Goal: Use online tool/utility: Utilize a website feature to perform a specific function

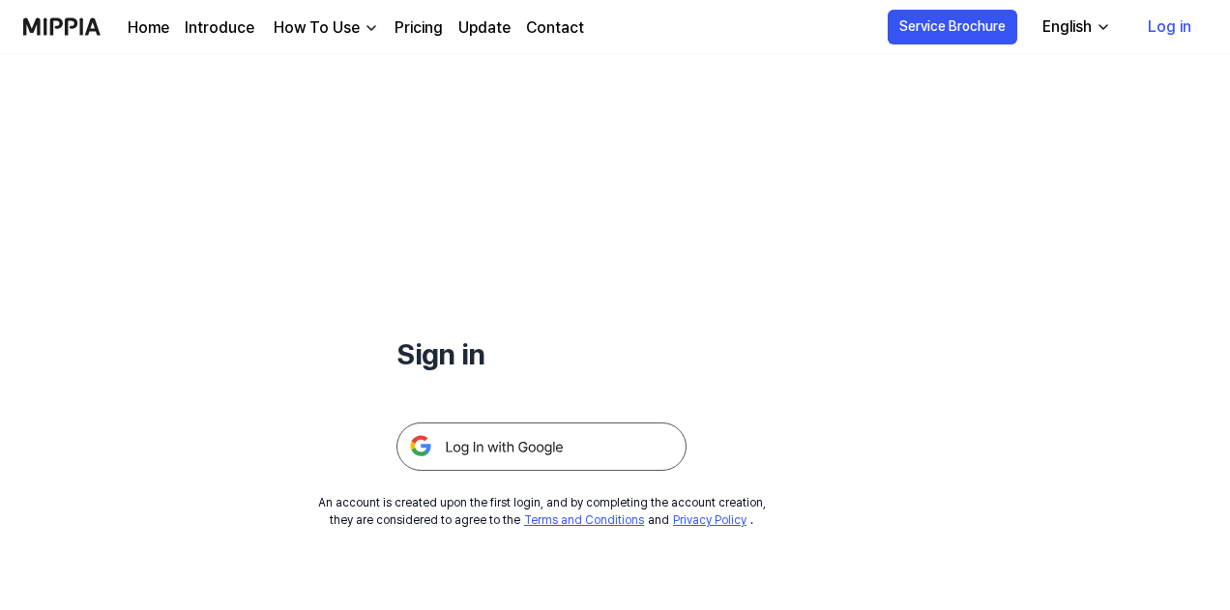
click at [560, 443] on img at bounding box center [541, 446] width 290 height 48
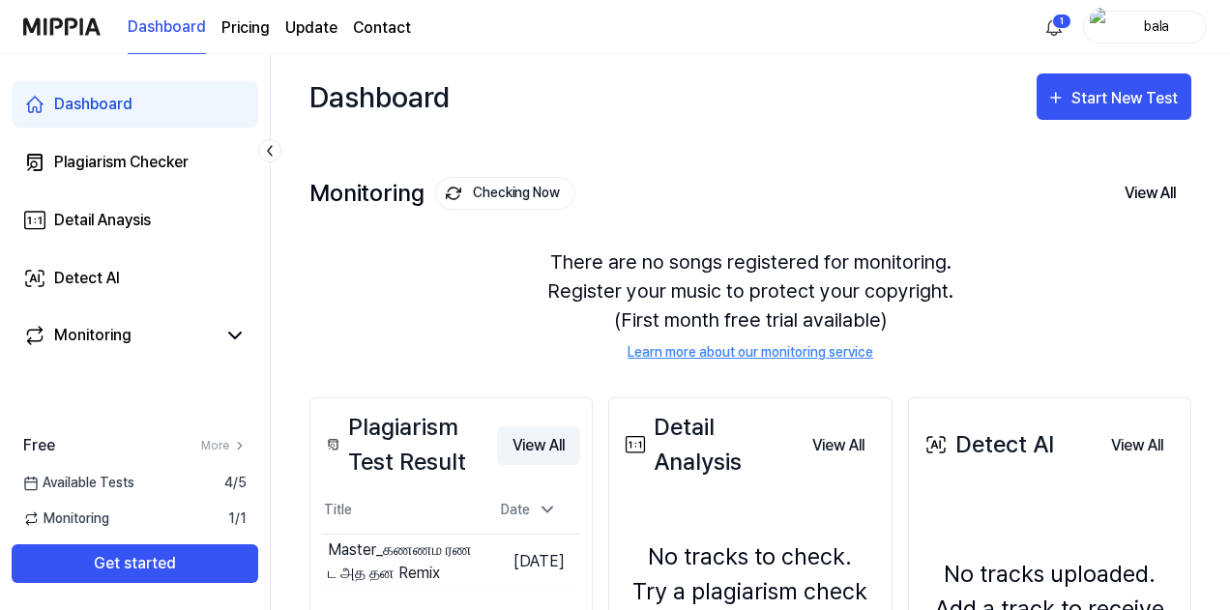
click at [540, 444] on button "View All" at bounding box center [538, 445] width 83 height 39
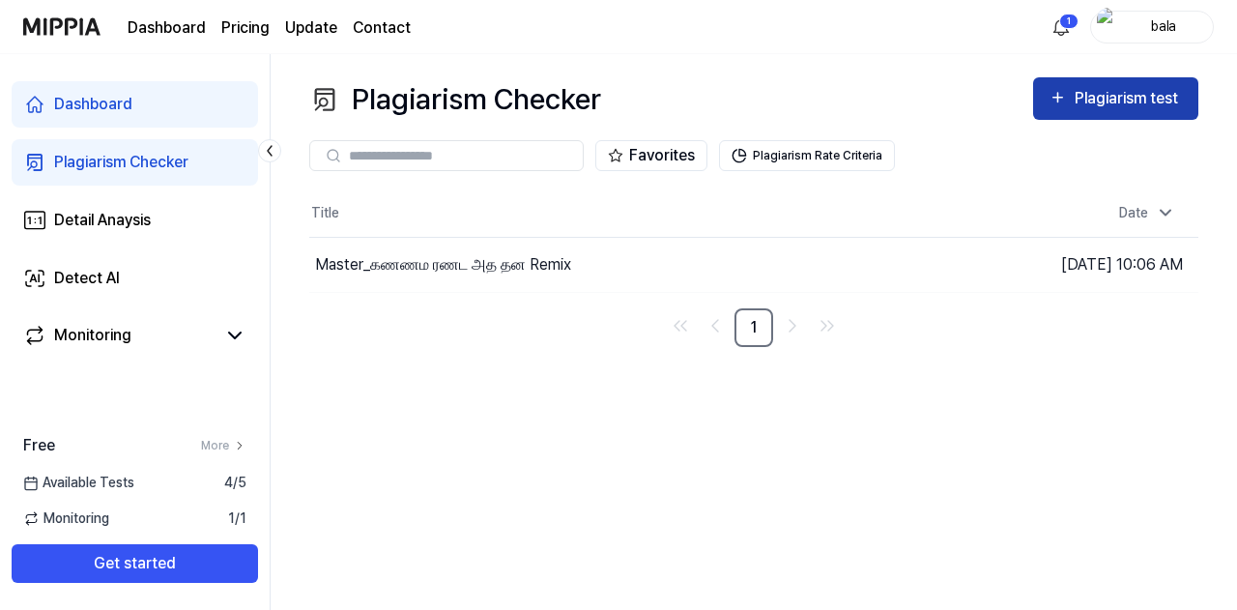
click at [1096, 98] on div "Plagiarism test" at bounding box center [1129, 98] width 108 height 25
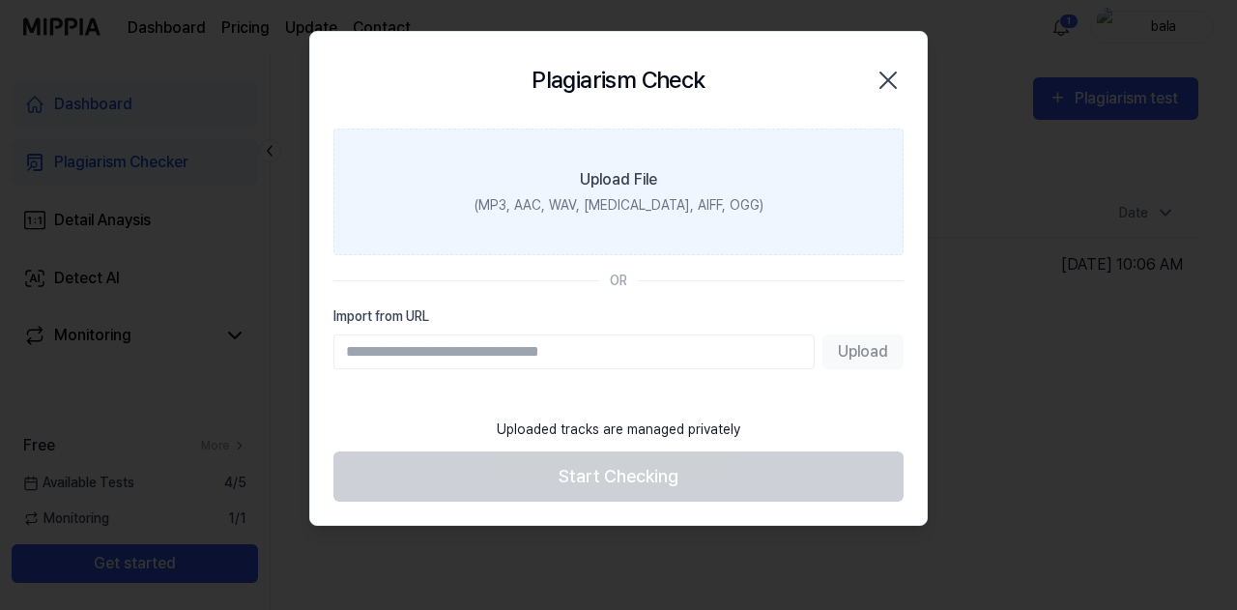
click at [673, 195] on div "(MP3, AAC, WAV, [MEDICAL_DATA], AIFF, OGG)" at bounding box center [619, 205] width 289 height 20
click at [0, 0] on input "Upload File (MP3, AAC, WAV, [MEDICAL_DATA], AIFF, OGG)" at bounding box center [0, 0] width 0 height 0
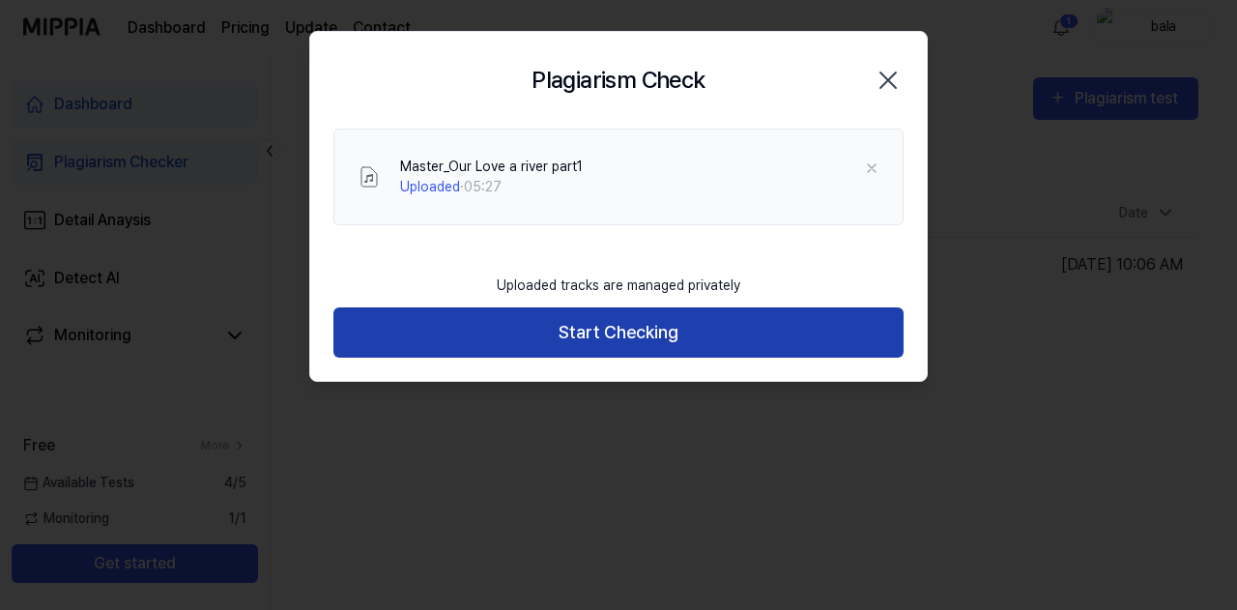
click at [712, 338] on button "Start Checking" at bounding box center [619, 332] width 570 height 51
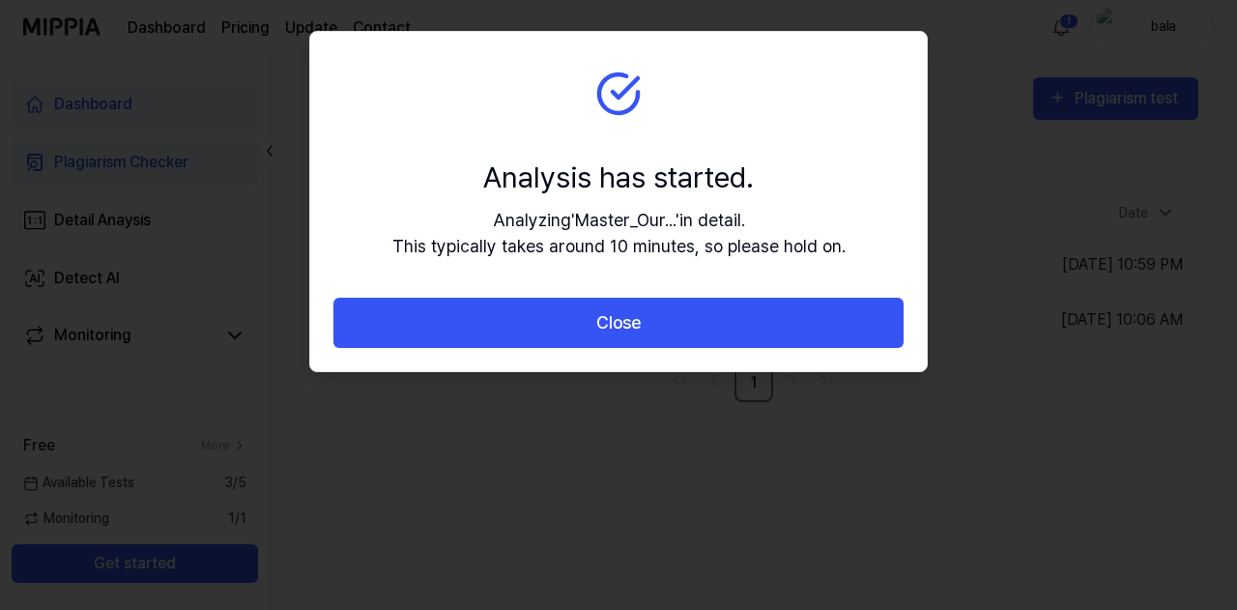
click at [712, 338] on button "Close" at bounding box center [619, 323] width 570 height 51
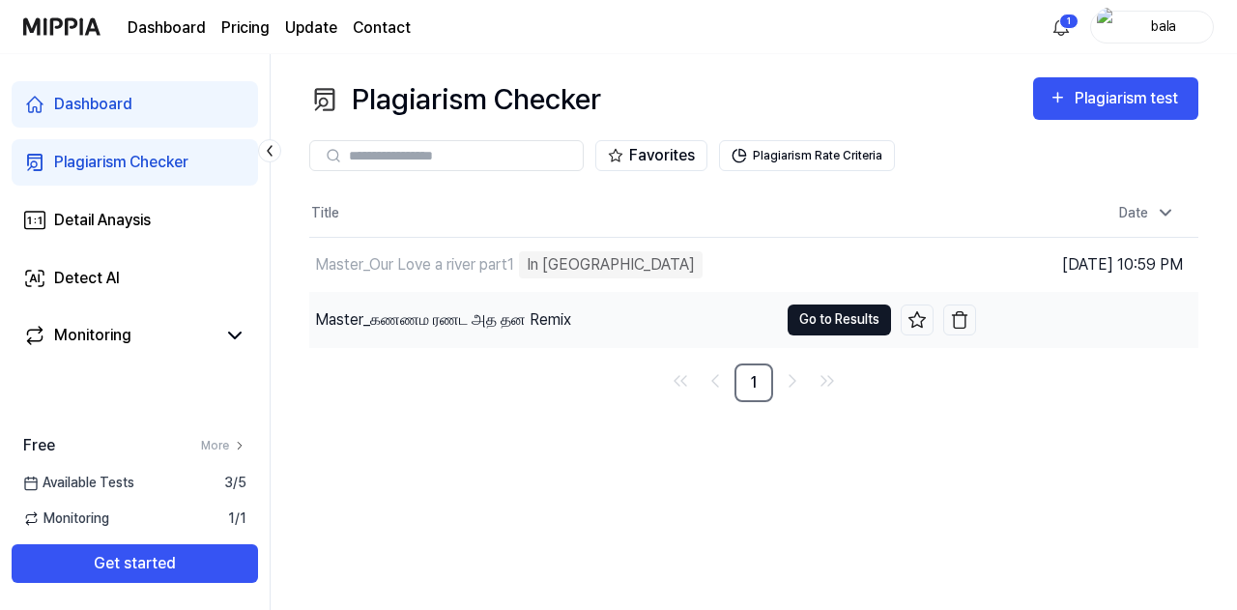
click at [832, 307] on button "Go to Results" at bounding box center [839, 320] width 103 height 31
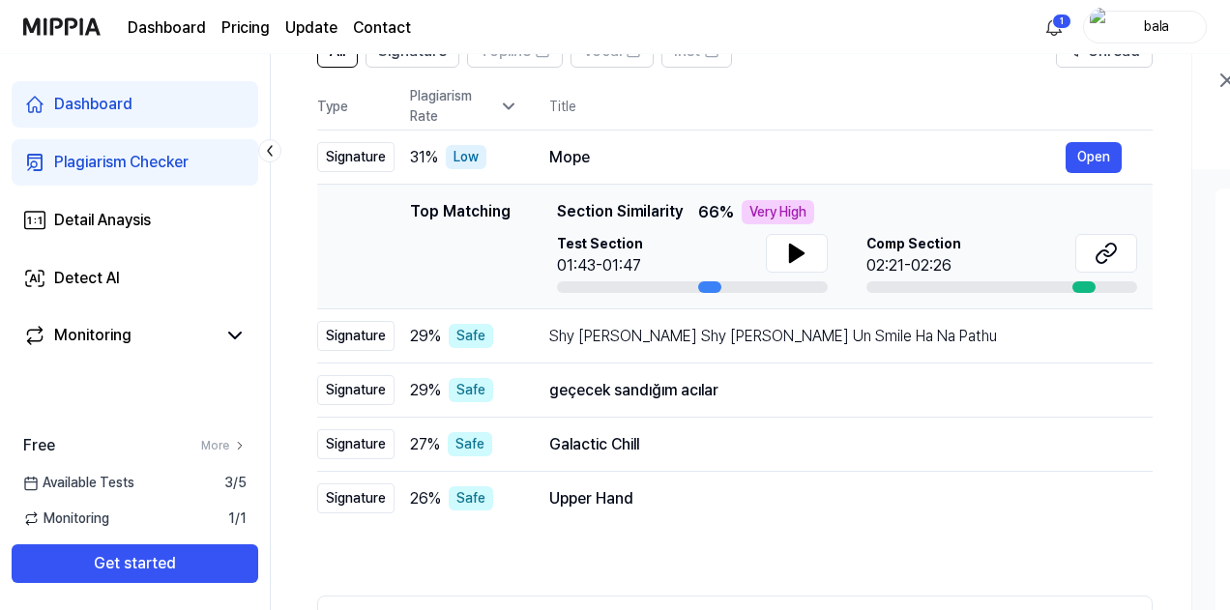
scroll to position [168, 0]
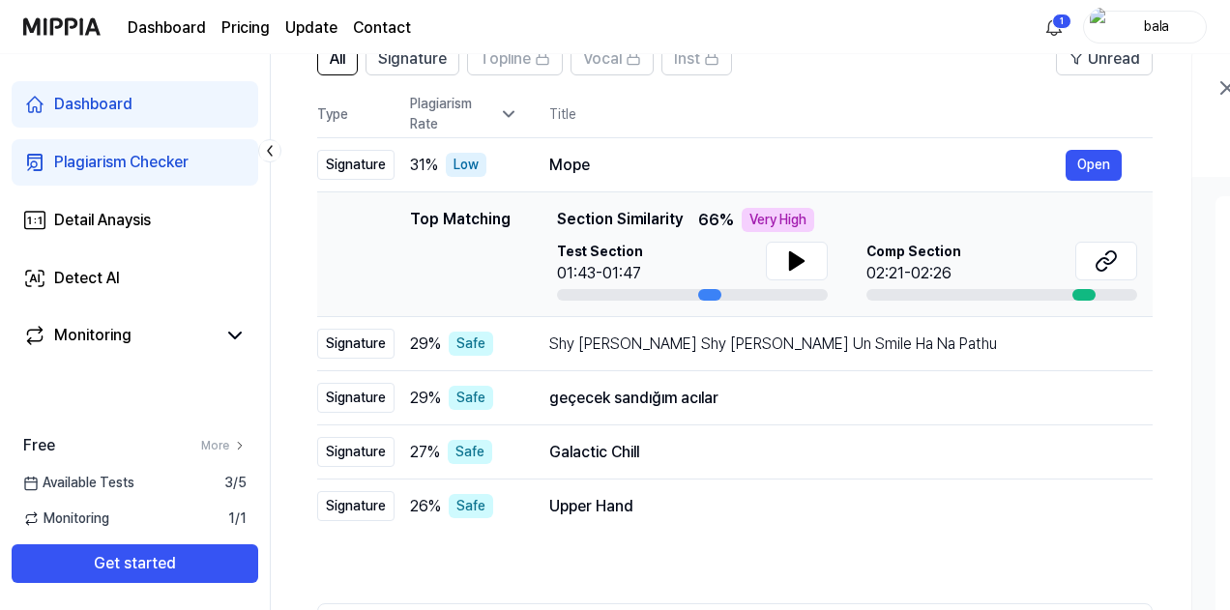
click at [275, 152] on icon at bounding box center [269, 150] width 19 height 19
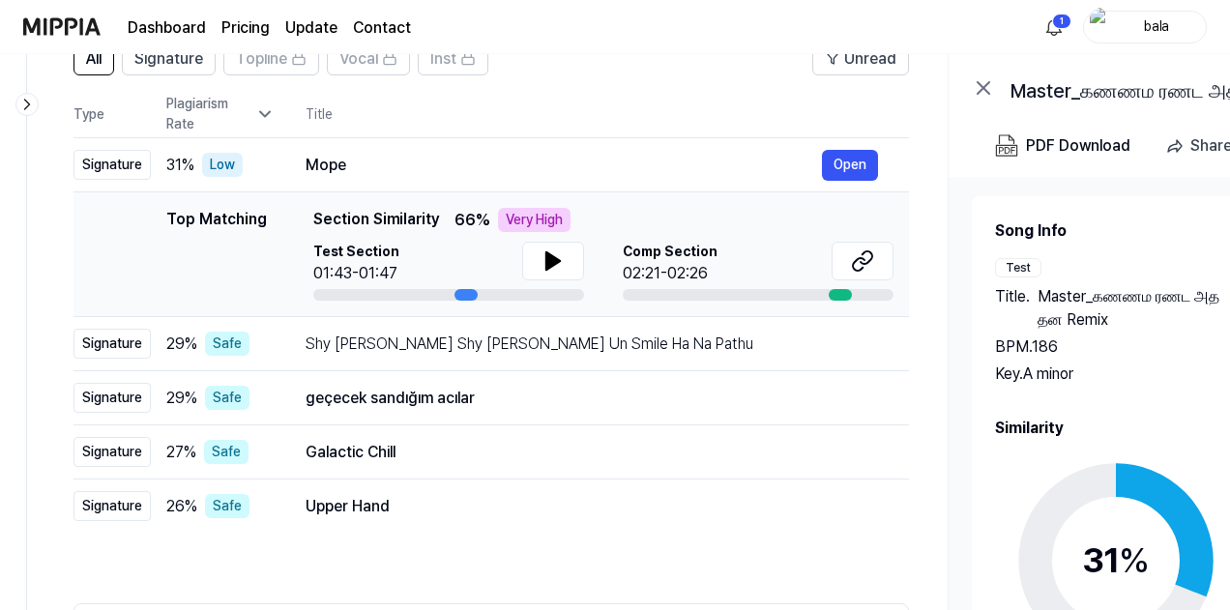
scroll to position [0, 0]
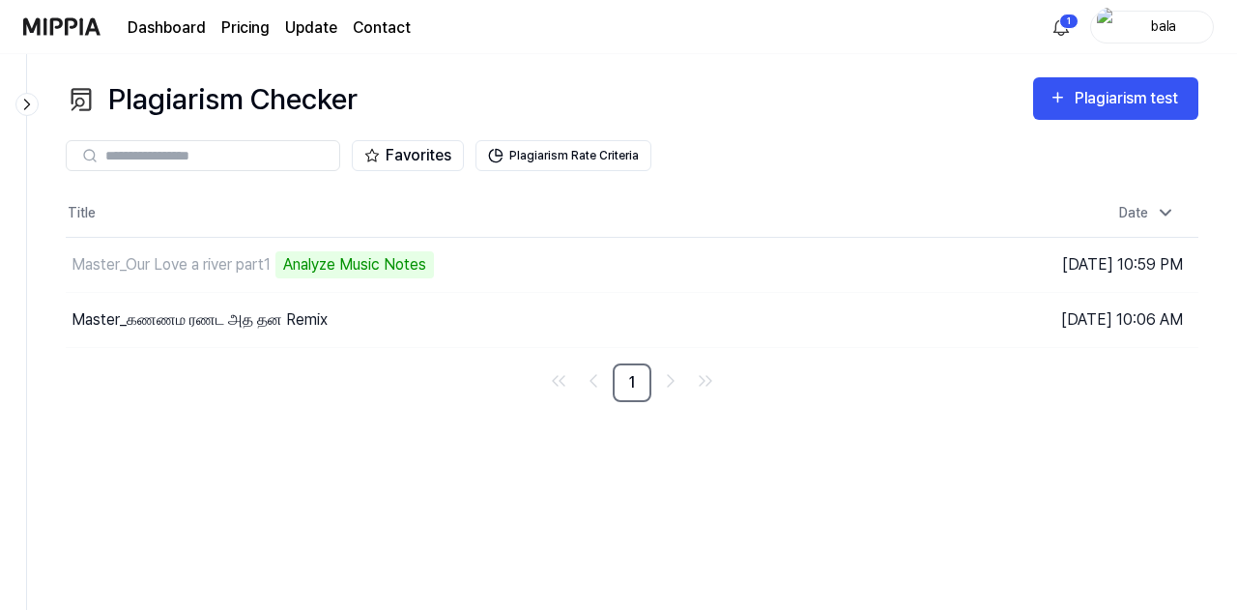
click at [152, 33] on link "Dashboard" at bounding box center [167, 27] width 78 height 23
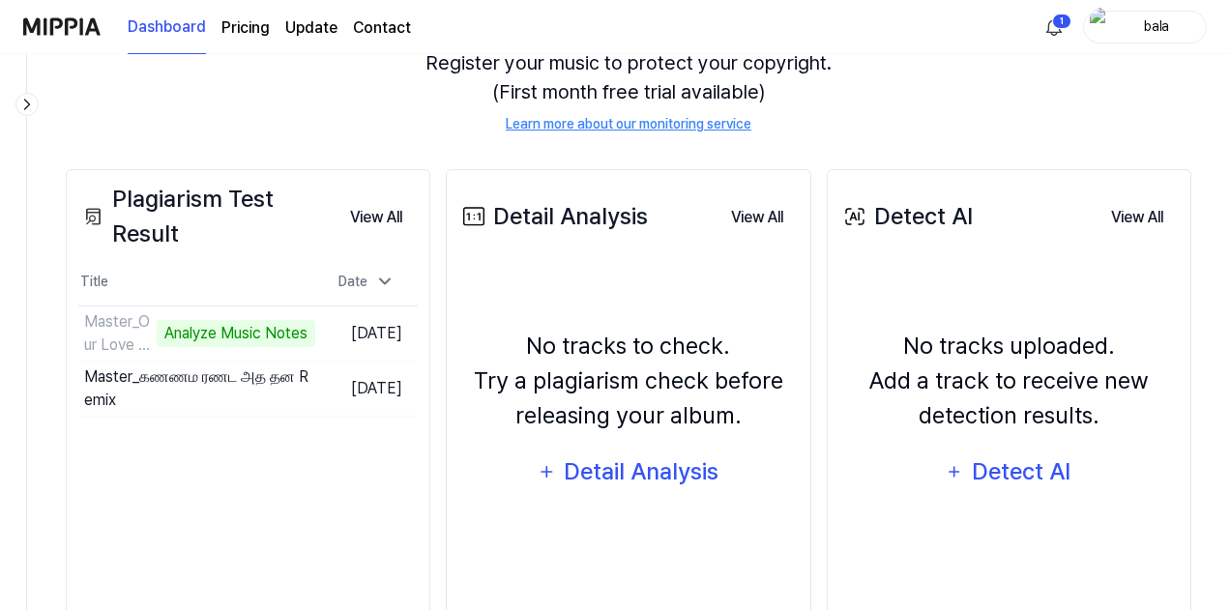
scroll to position [231, 0]
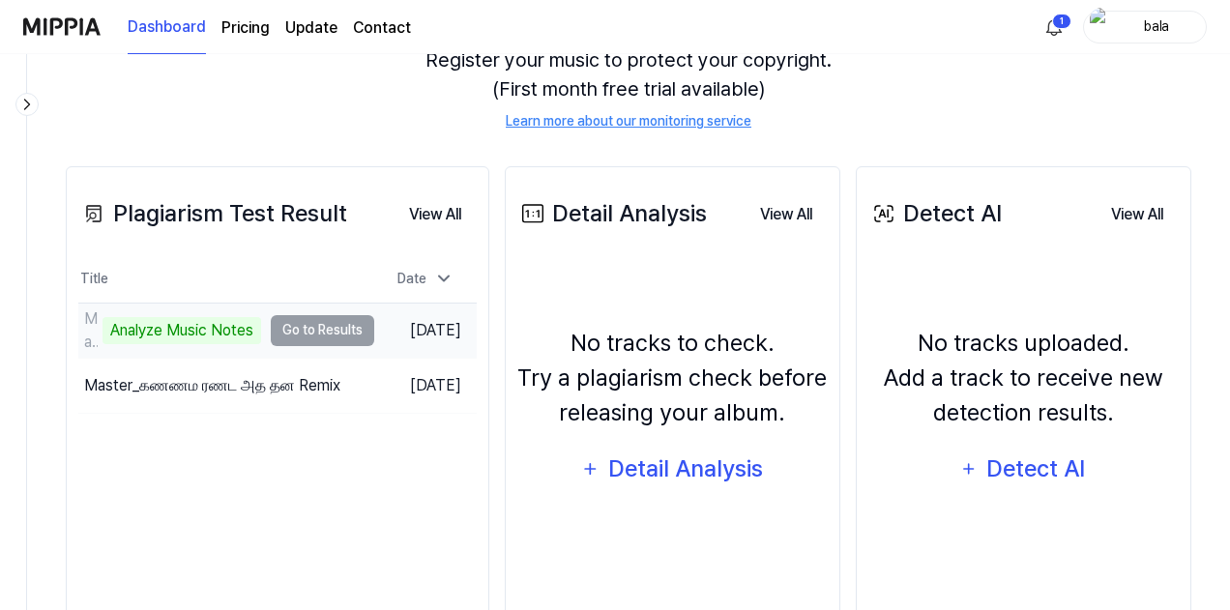
click at [330, 331] on td "Master_Our Love a river part1 Analyze Music Notes Go to Results" at bounding box center [226, 331] width 296 height 54
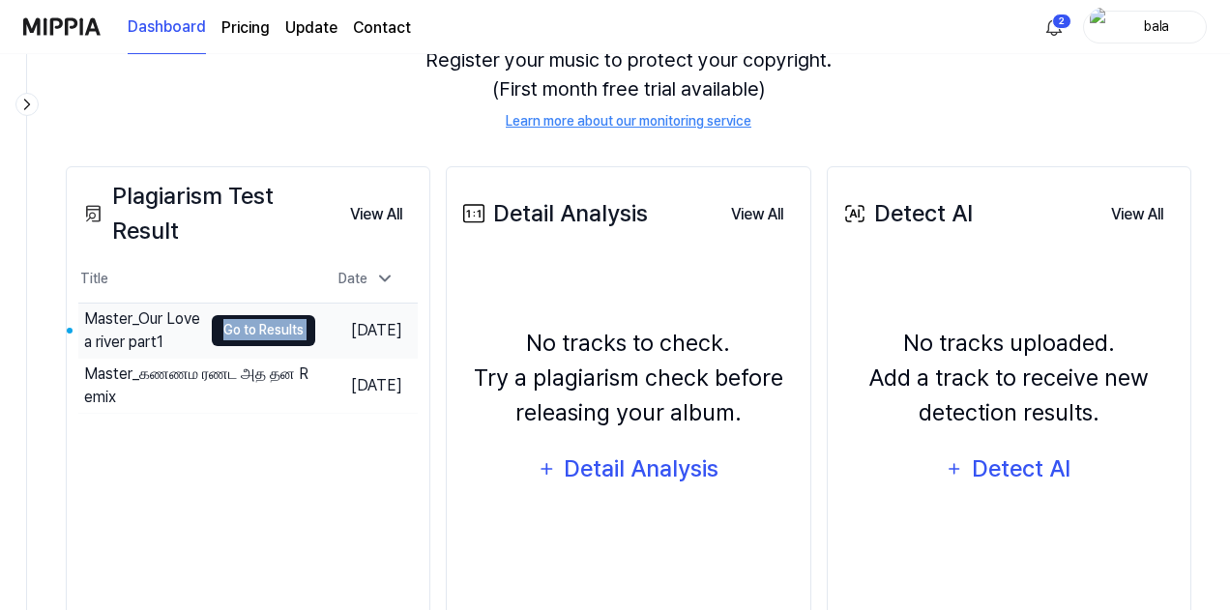
click at [213, 320] on button "Go to Results" at bounding box center [263, 330] width 103 height 31
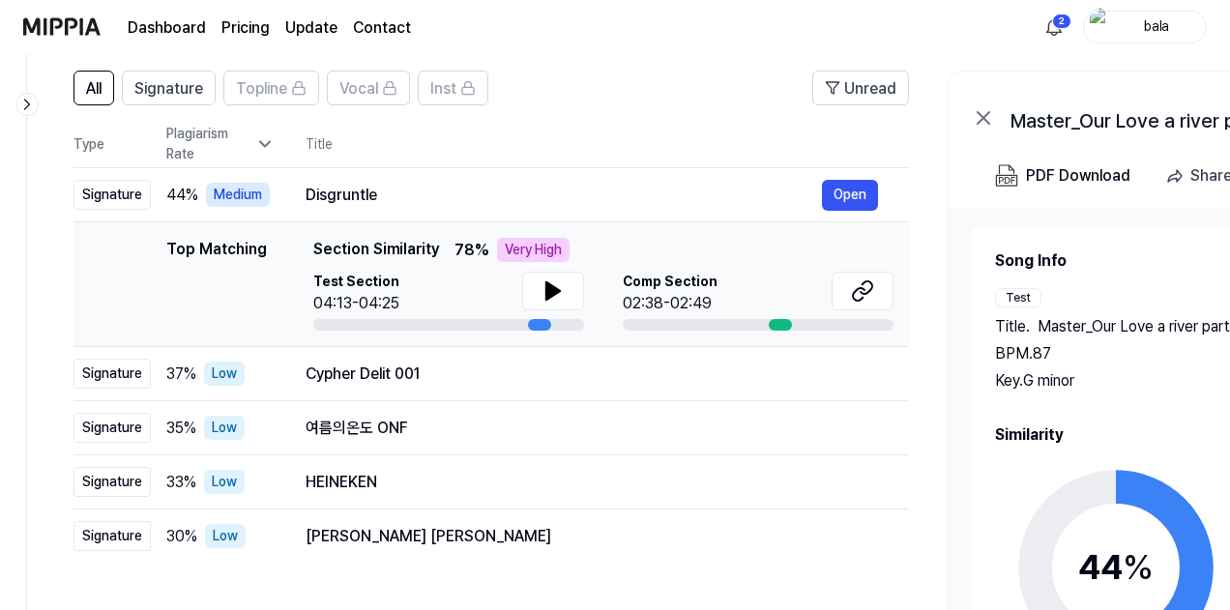
scroll to position [139, 0]
click at [541, 290] on icon at bounding box center [552, 289] width 23 height 23
click at [860, 290] on icon at bounding box center [866, 286] width 12 height 13
click at [536, 279] on button at bounding box center [553, 290] width 62 height 39
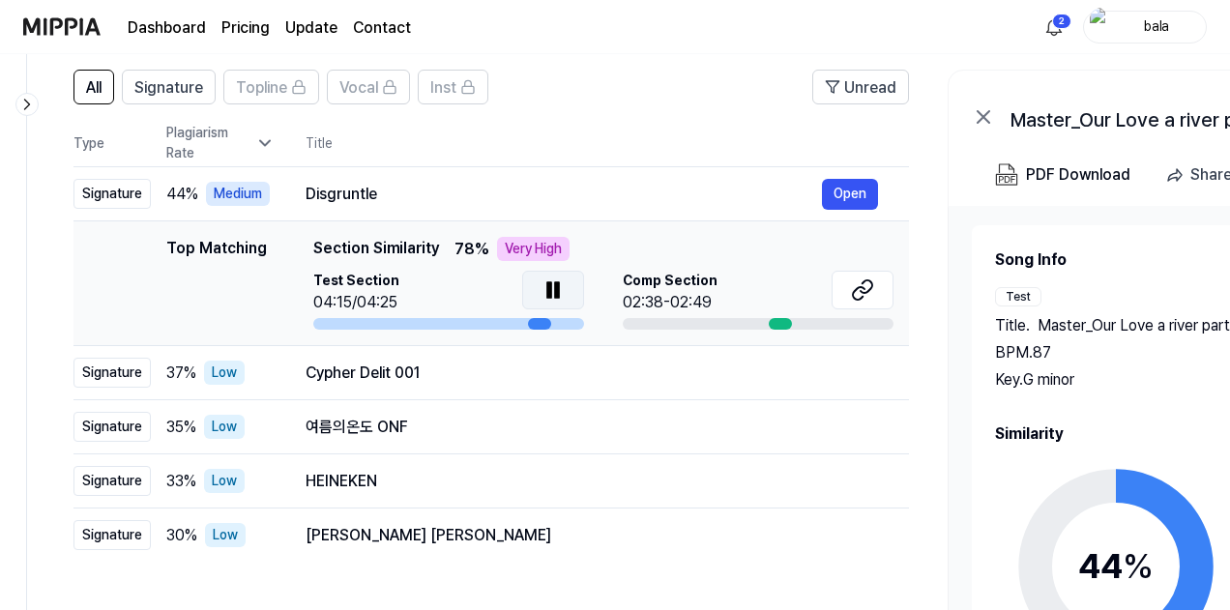
click at [536, 279] on button at bounding box center [553, 290] width 62 height 39
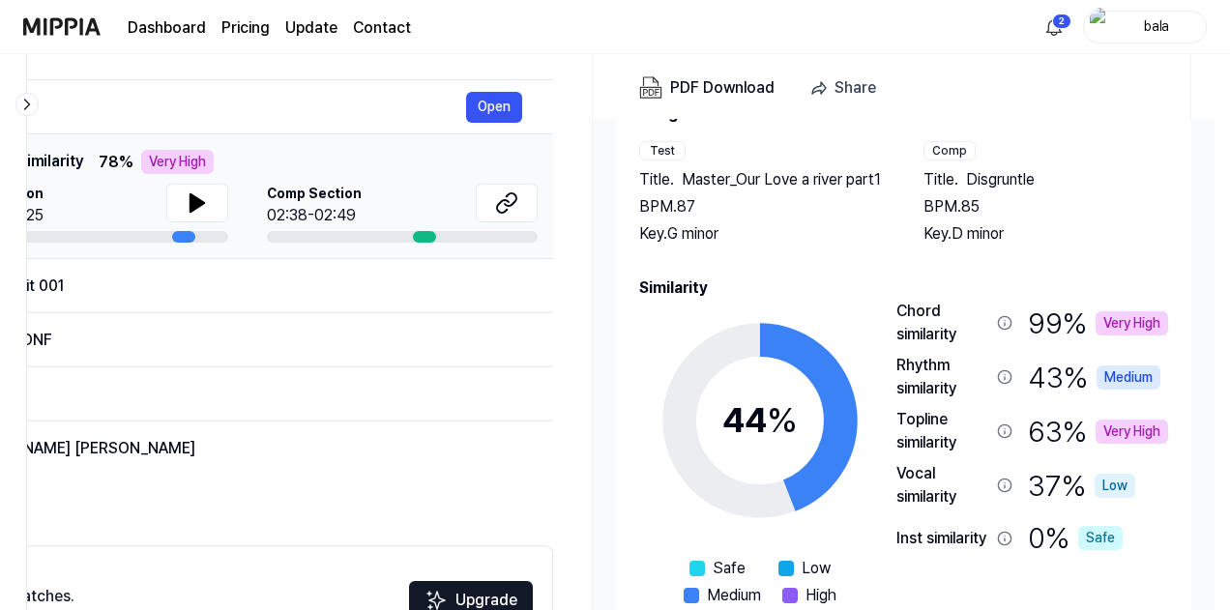
scroll to position [218, 0]
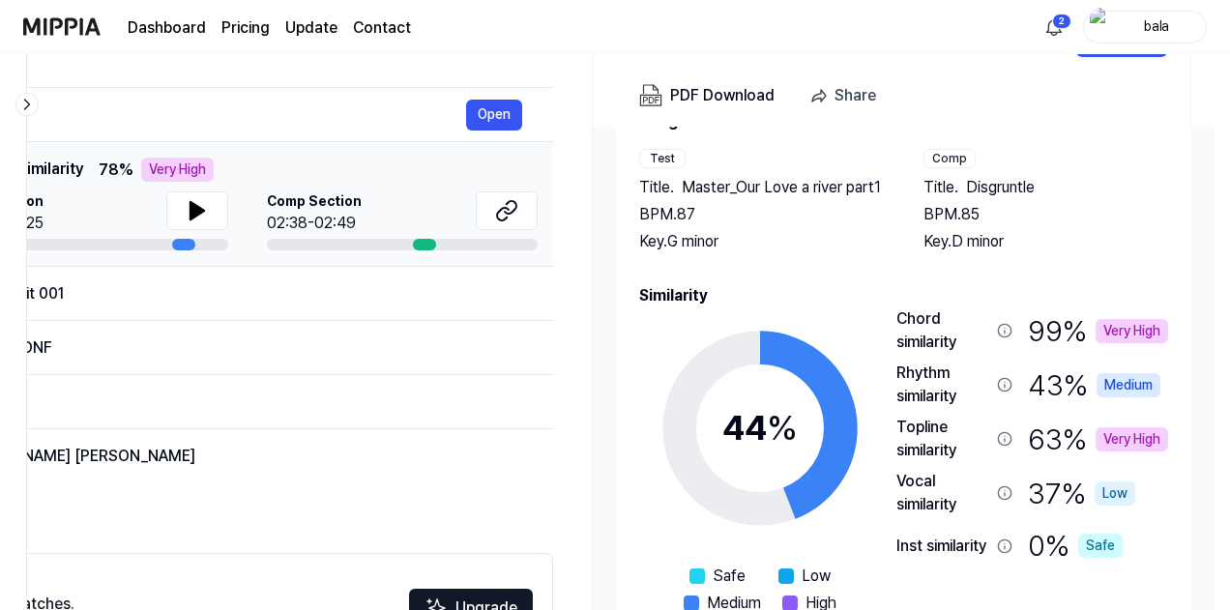
click at [997, 183] on span "Disgruntle" at bounding box center [1000, 187] width 69 height 23
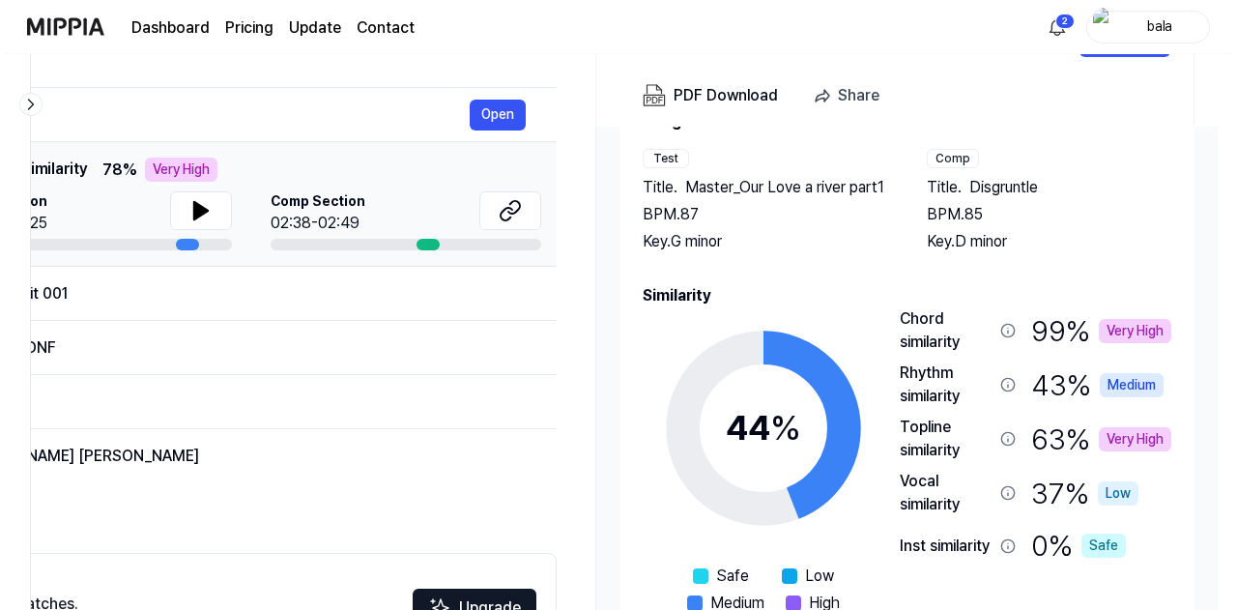
scroll to position [0, 0]
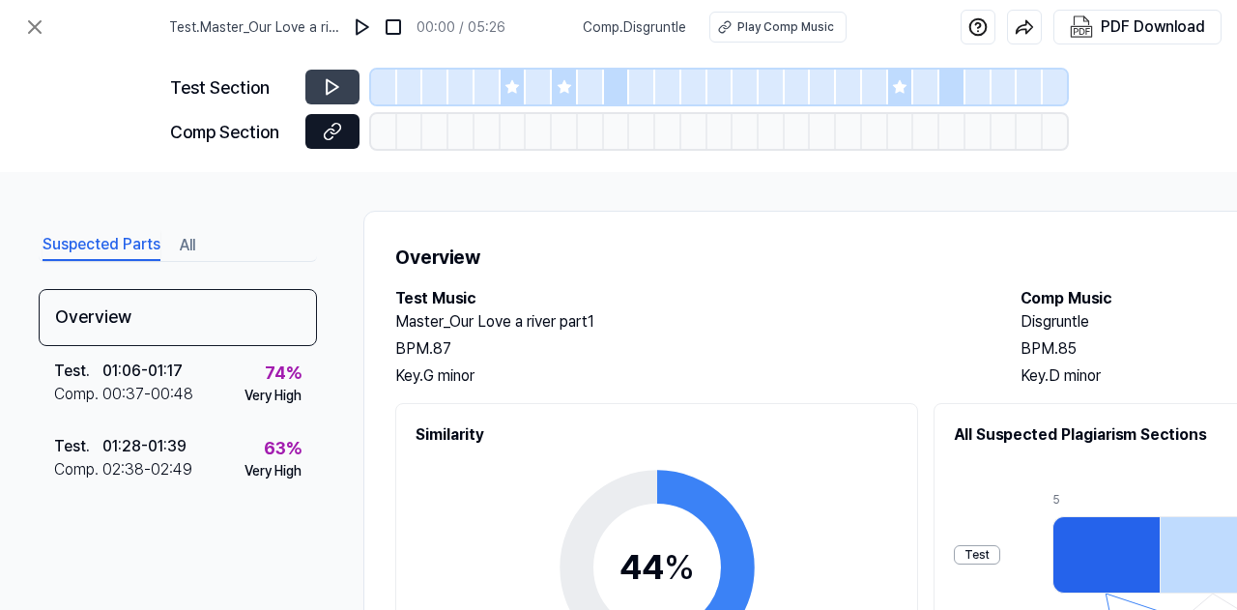
click at [334, 133] on icon at bounding box center [336, 129] width 10 height 11
